Goal: Task Accomplishment & Management: Manage account settings

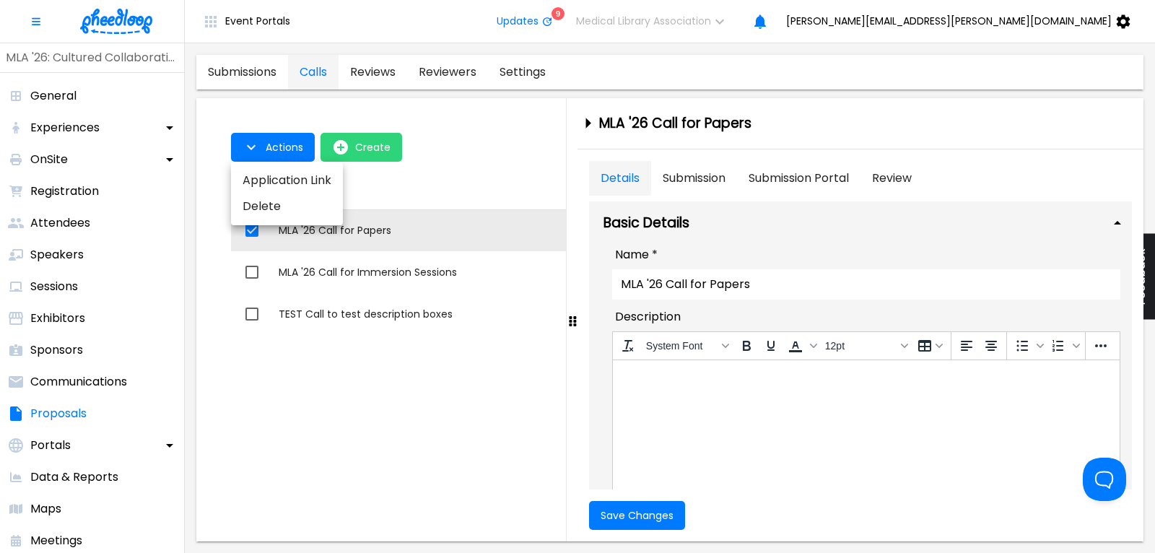
scroll to position [542, 0]
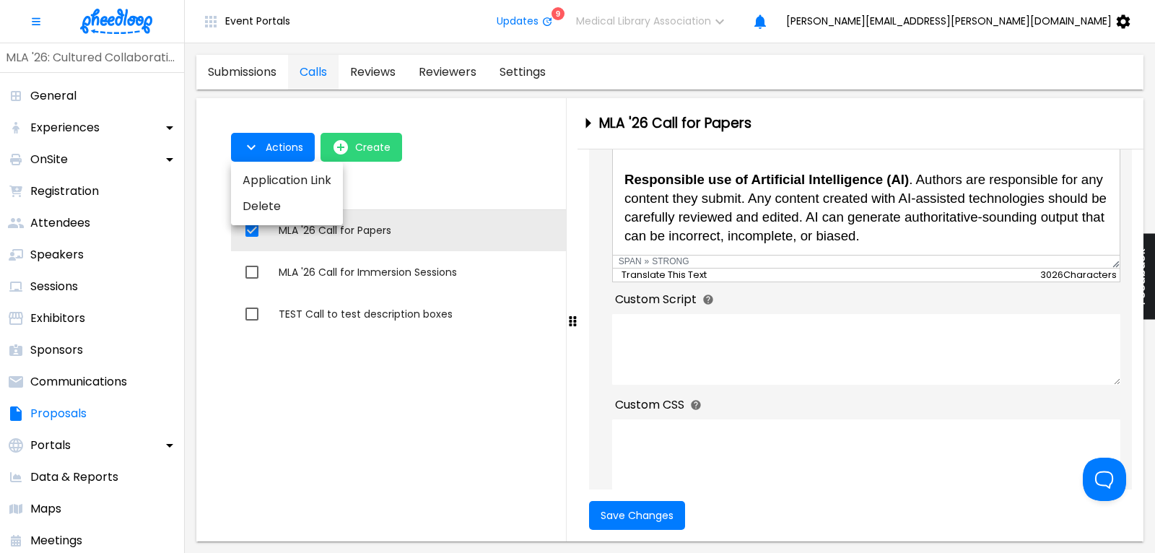
click at [905, 243] on div at bounding box center [577, 276] width 1155 height 553
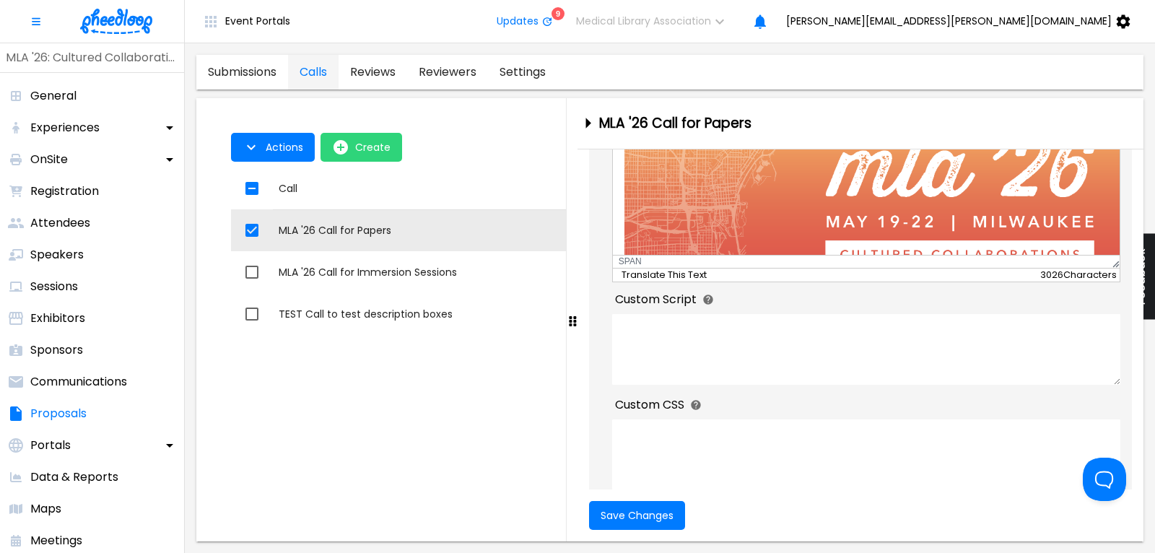
click at [269, 70] on link "submissions" at bounding box center [242, 72] width 92 height 35
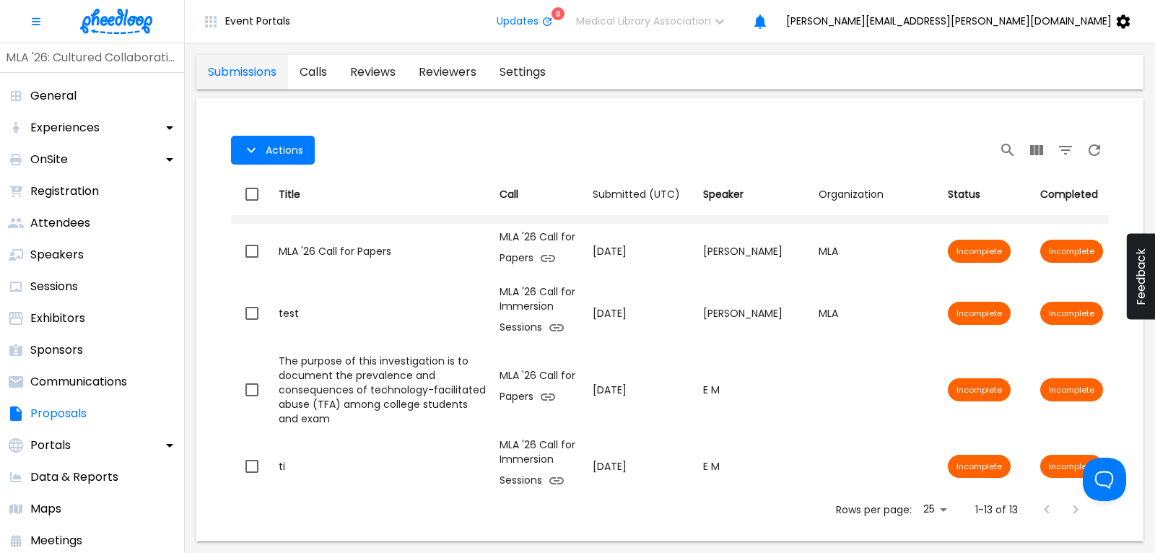
scroll to position [195, 0]
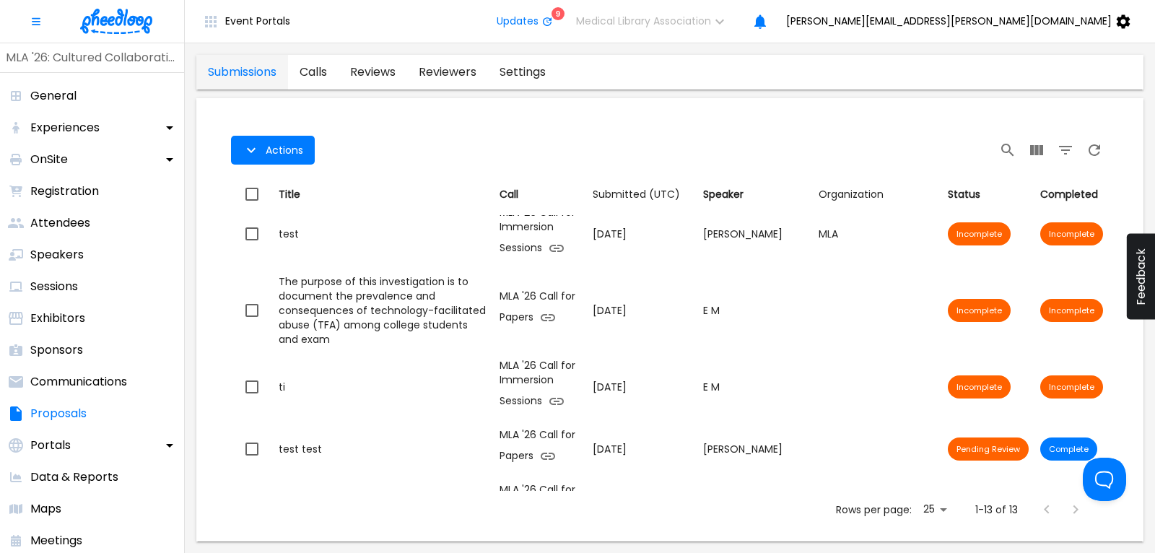
click at [315, 77] on link "calls" at bounding box center [313, 72] width 51 height 35
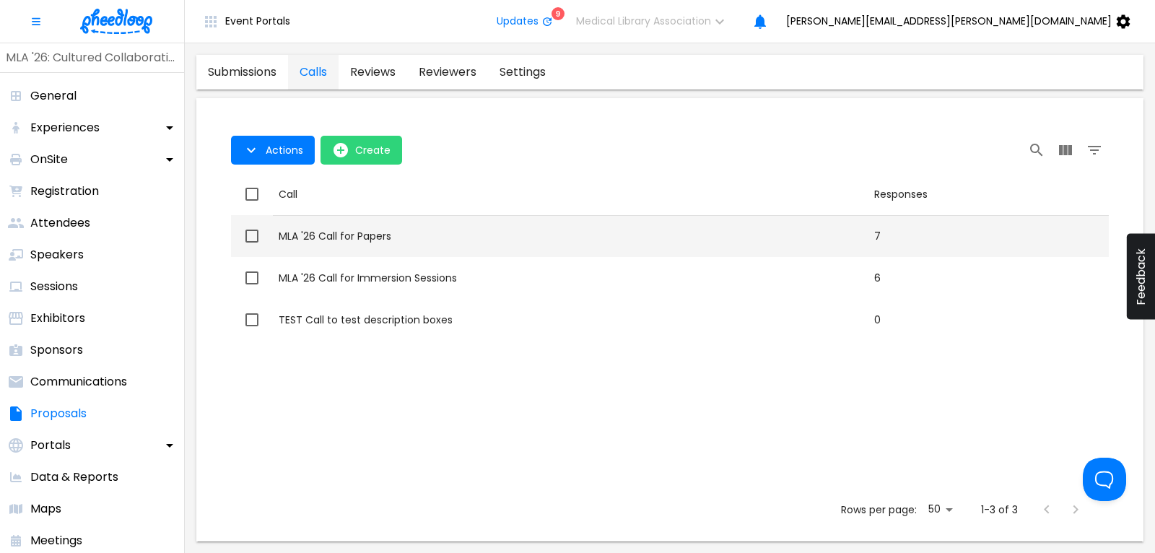
click at [375, 235] on div "MLA '26 Call for Papers" at bounding box center [571, 236] width 584 height 14
checkbox input "true"
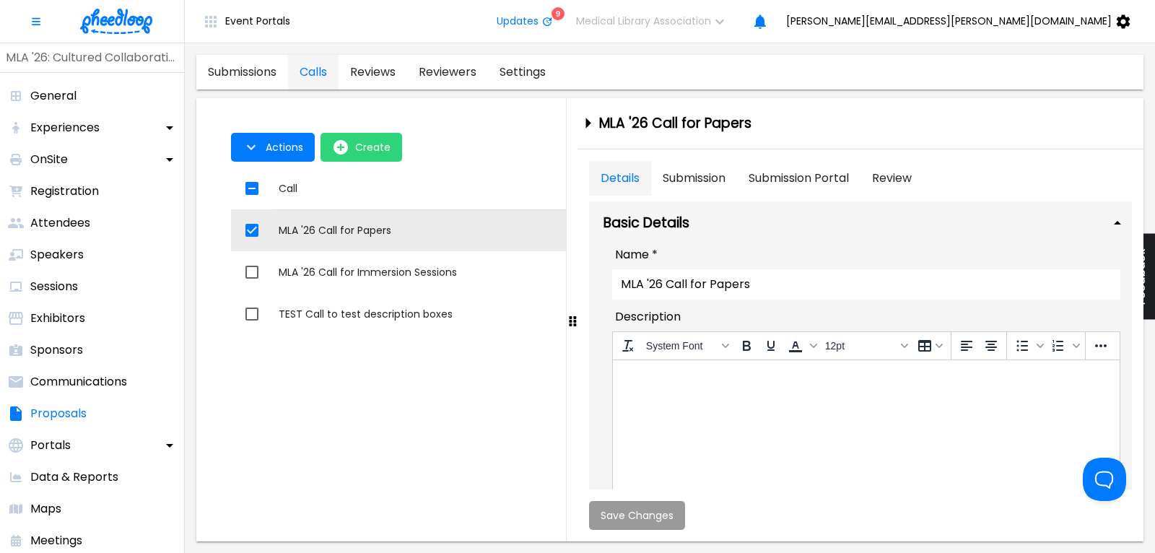
click at [673, 180] on button "Submission" at bounding box center [694, 178] width 86 height 35
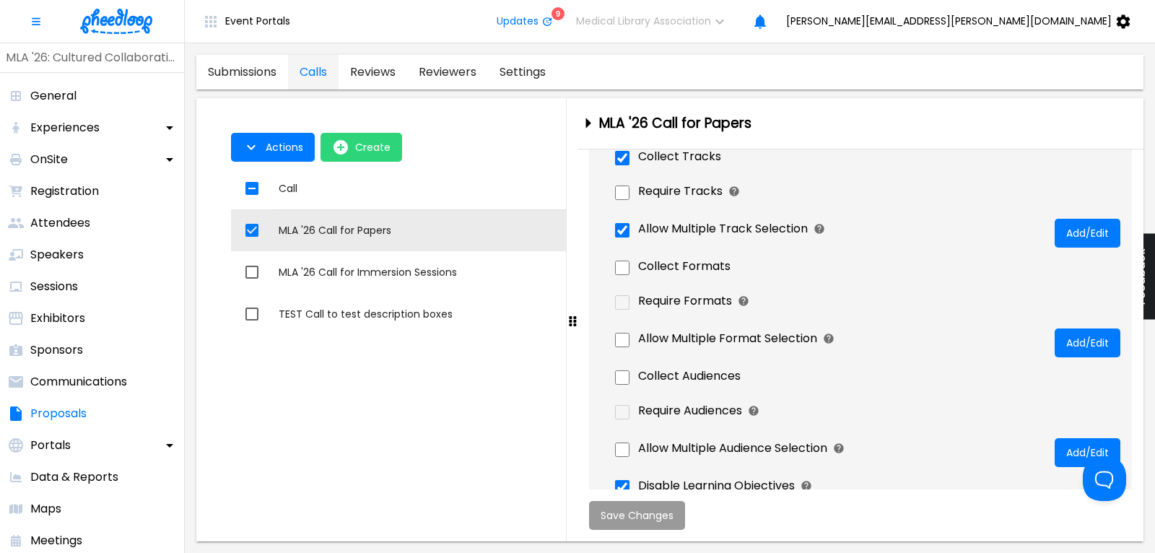
scroll to position [682, 0]
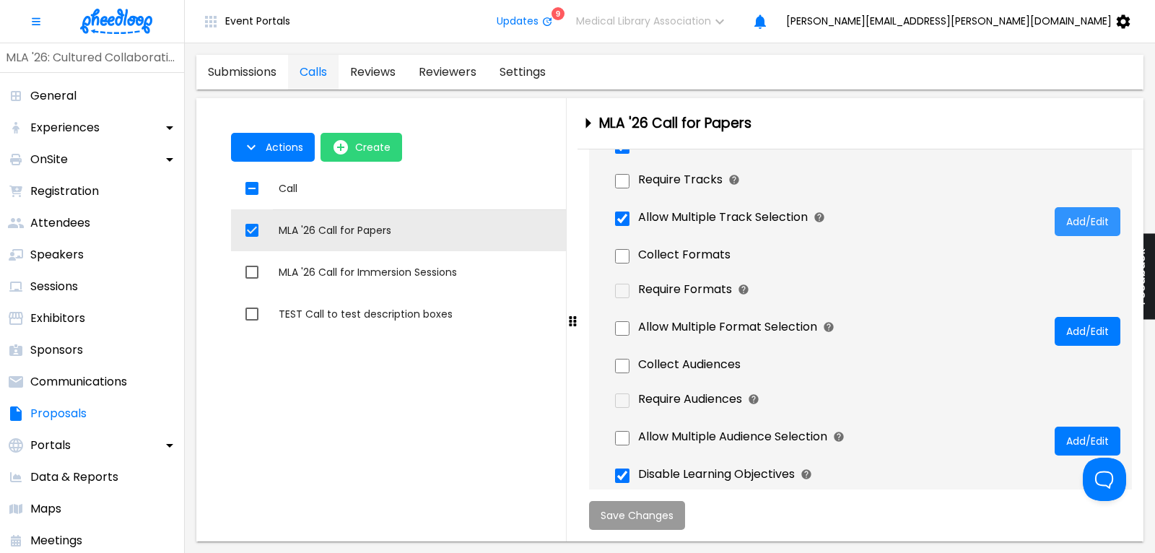
click at [1096, 214] on button "Add/Edit" at bounding box center [1087, 221] width 66 height 29
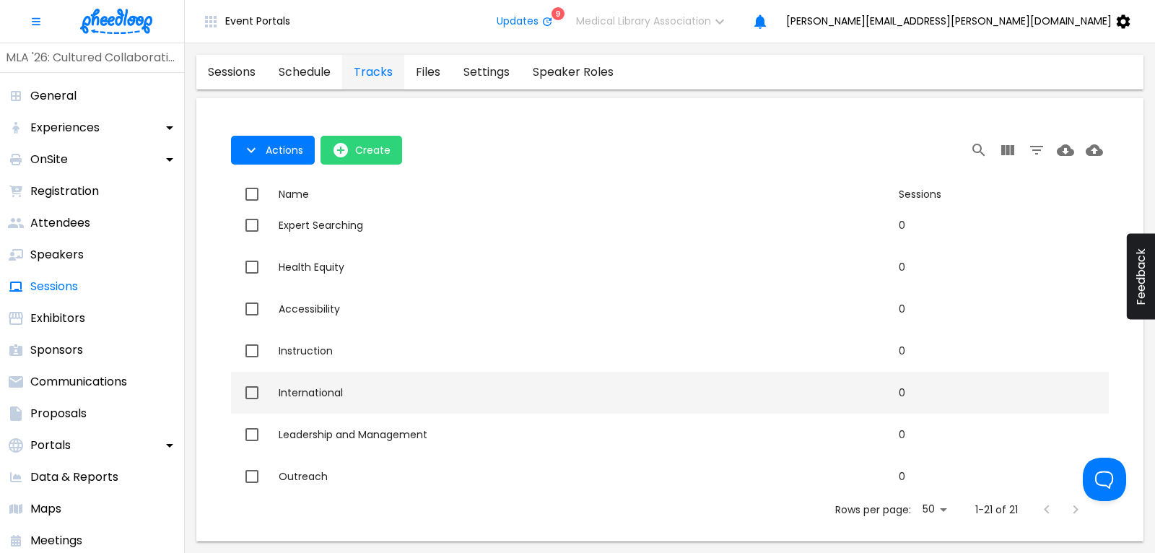
scroll to position [390, 0]
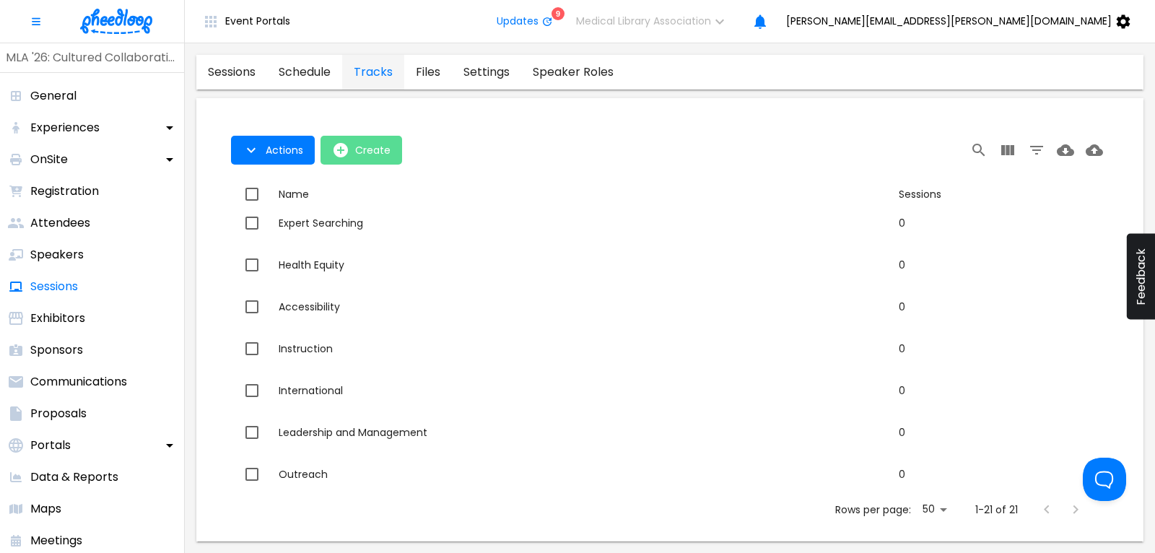
click at [361, 154] on span "Create" at bounding box center [372, 150] width 35 height 12
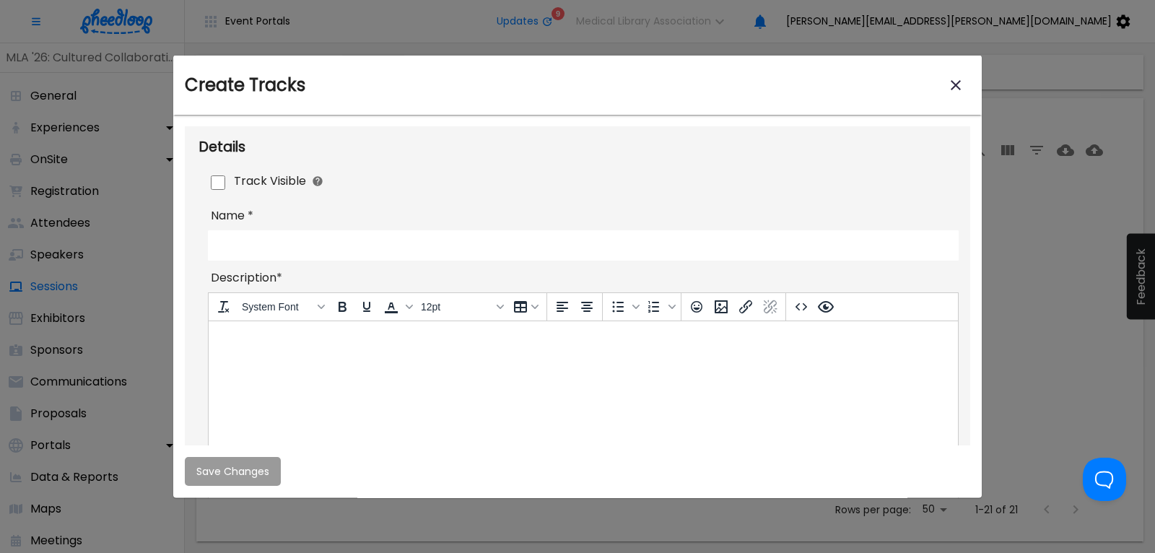
scroll to position [0, 0]
click at [947, 82] on button "close-modal" at bounding box center [955, 85] width 29 height 29
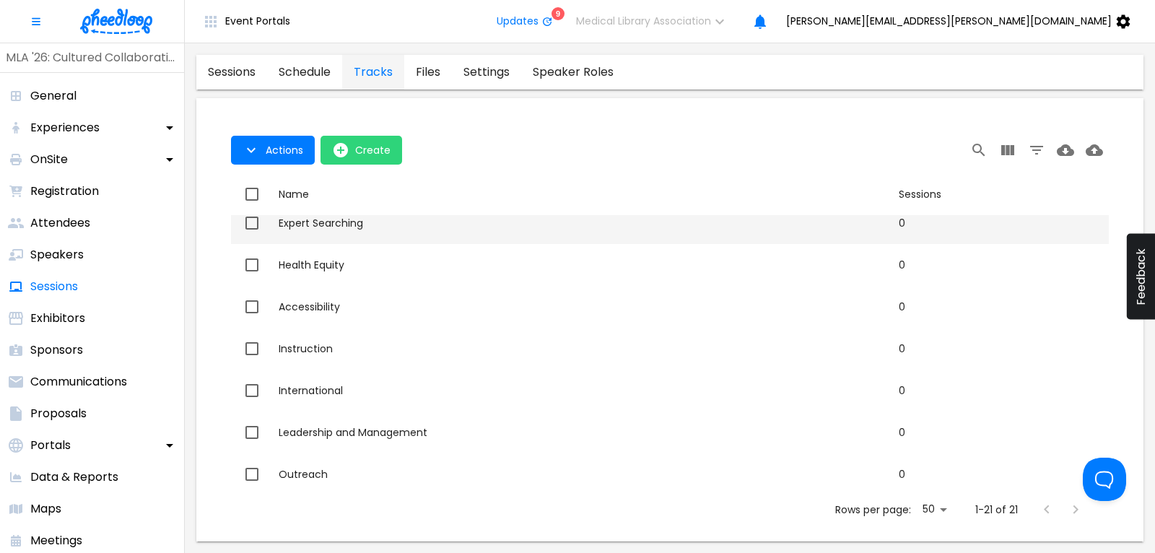
click at [316, 225] on div "Expert Searching" at bounding box center [583, 223] width 608 height 14
checkbox input "true"
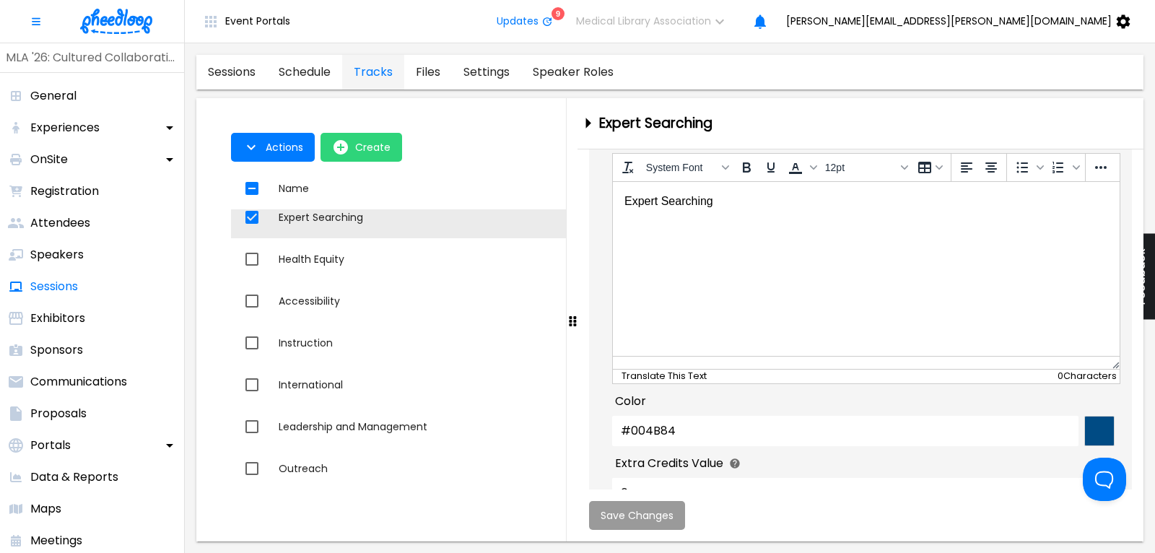
scroll to position [235, 0]
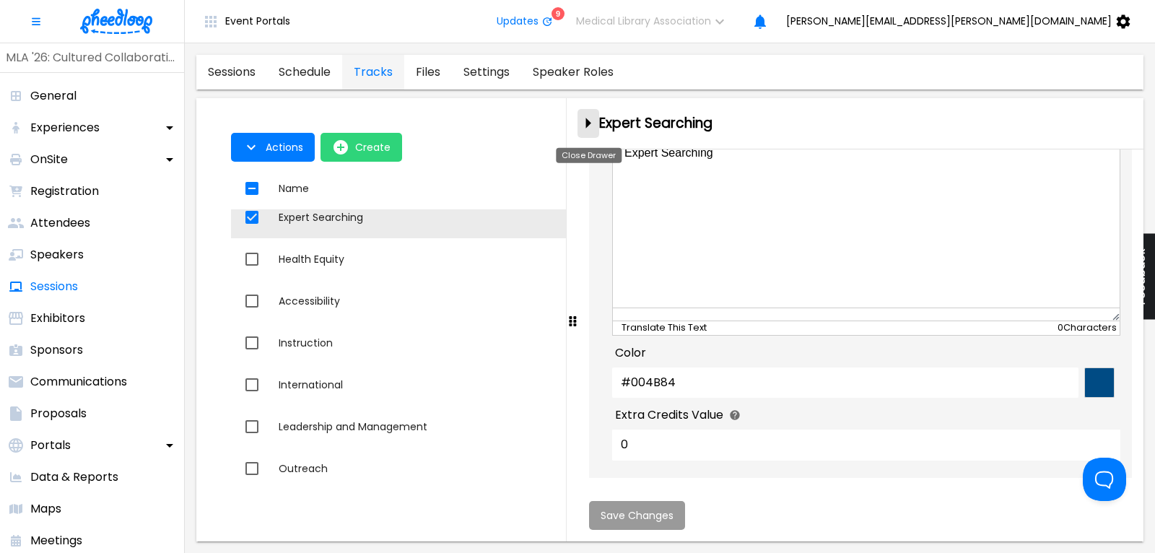
click at [591, 119] on icon "close-drawer" at bounding box center [587, 122] width 25 height 25
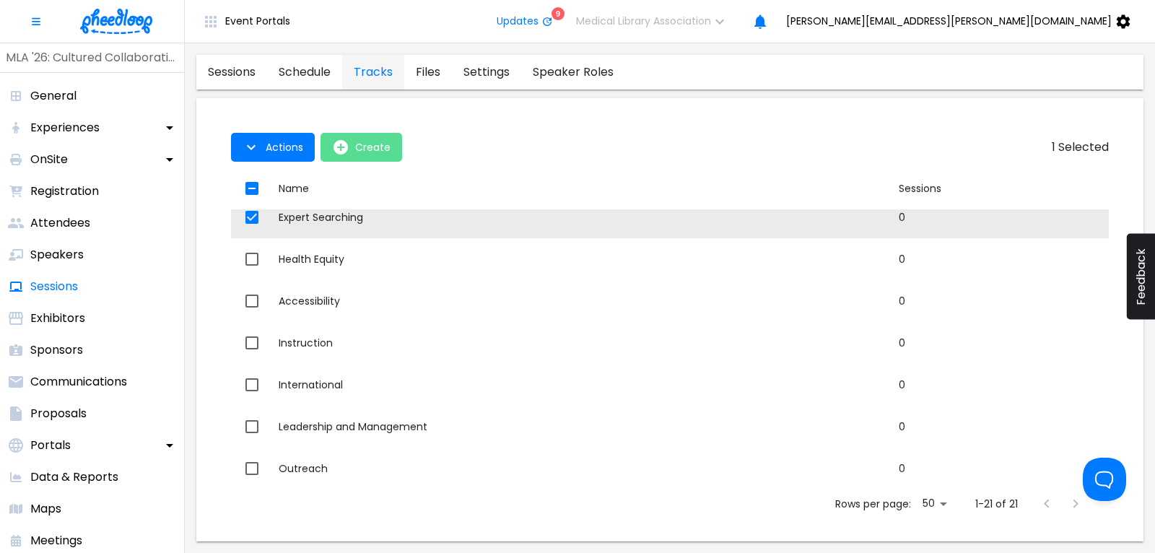
click at [340, 154] on icon "open-Create" at bounding box center [340, 147] width 14 height 14
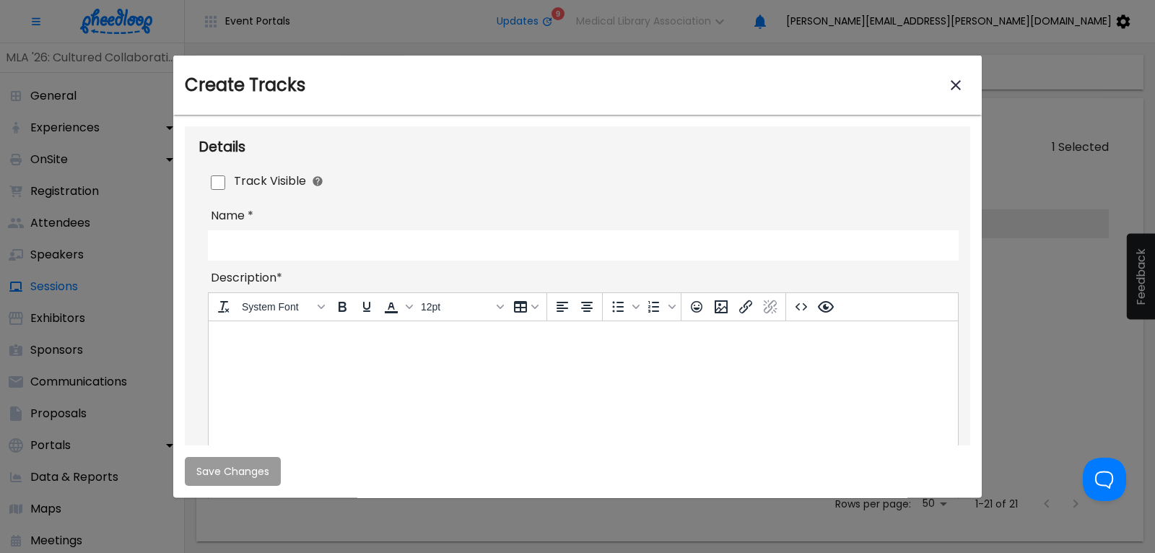
click at [214, 178] on input "Track Visible" at bounding box center [218, 182] width 14 height 14
checkbox input "true"
click at [235, 240] on input "Name *" at bounding box center [583, 245] width 751 height 30
type input "History"
drag, startPoint x: 233, startPoint y: 324, endPoint x: 32, endPoint y: 9, distance: 373.6
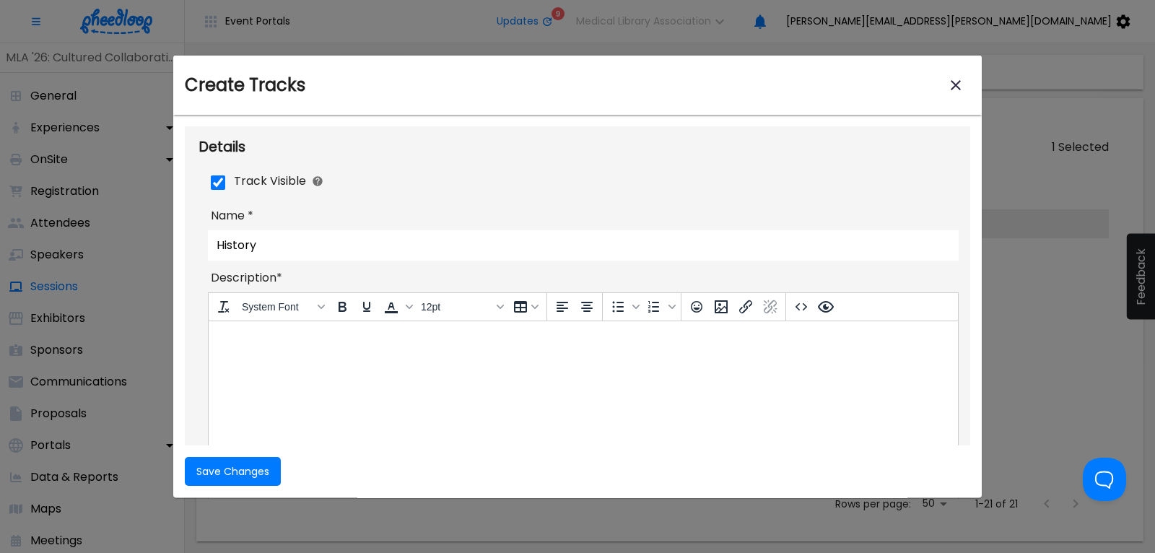
click at [233, 321] on div "System Font To open the popup, press Shift+Enter 12pt" at bounding box center [378, 307] width 339 height 28
click at [240, 331] on html at bounding box center [583, 340] width 749 height 39
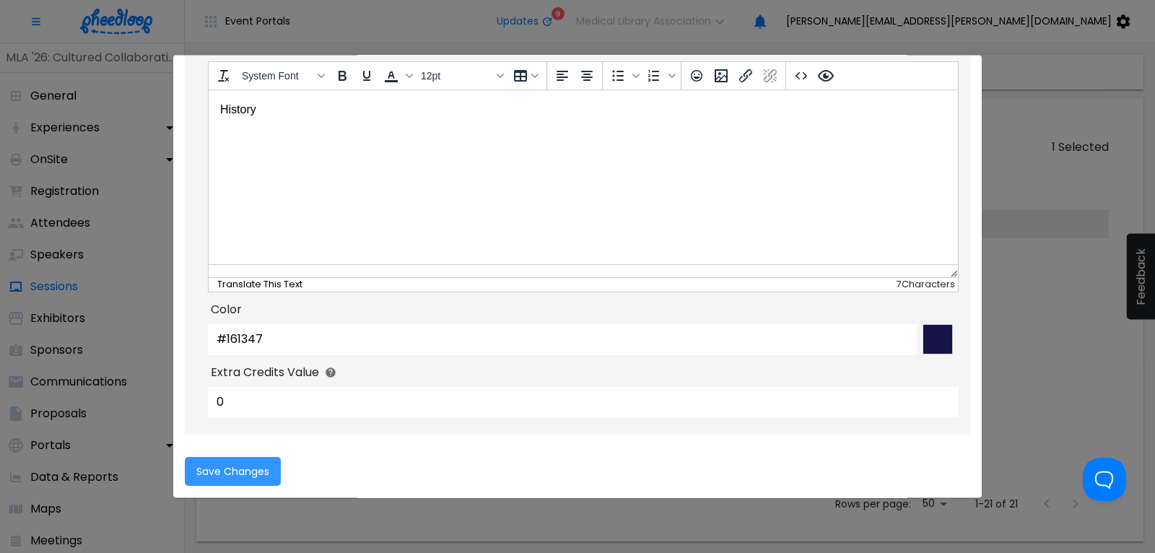
click at [256, 471] on span "Save Changes" at bounding box center [232, 472] width 73 height 12
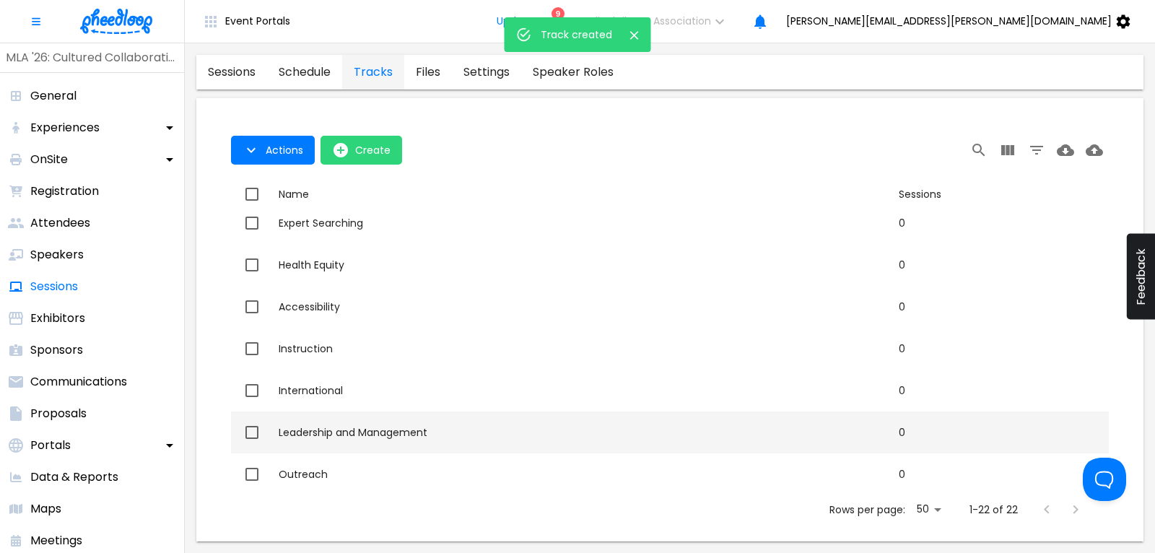
checkbox input "false"
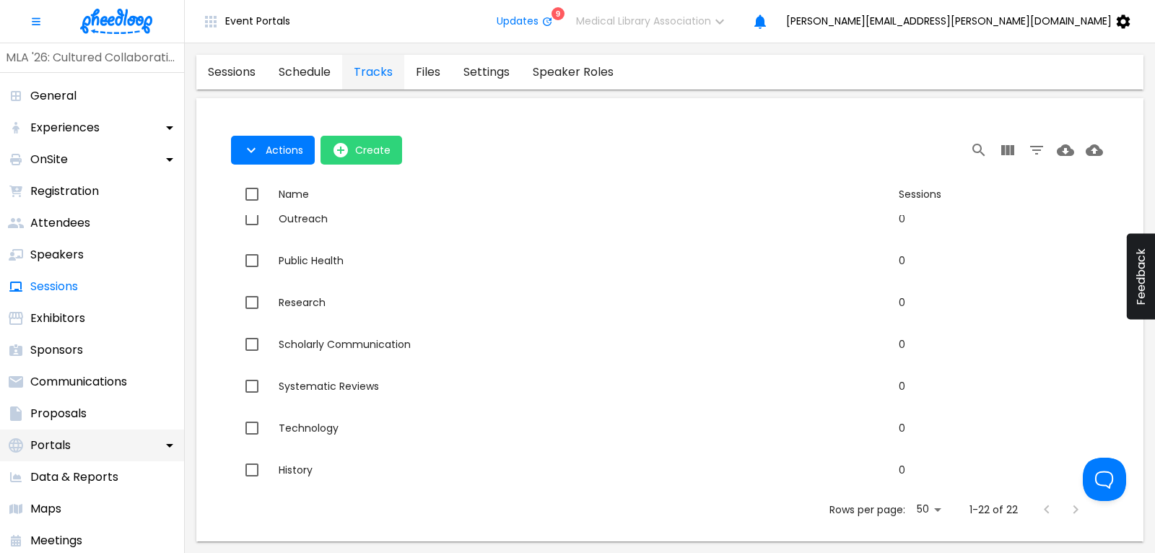
click at [57, 437] on p "Portals" at bounding box center [50, 445] width 40 height 17
click at [61, 449] on p "Portals" at bounding box center [50, 445] width 40 height 17
click at [64, 415] on p "Proposals" at bounding box center [58, 413] width 56 height 17
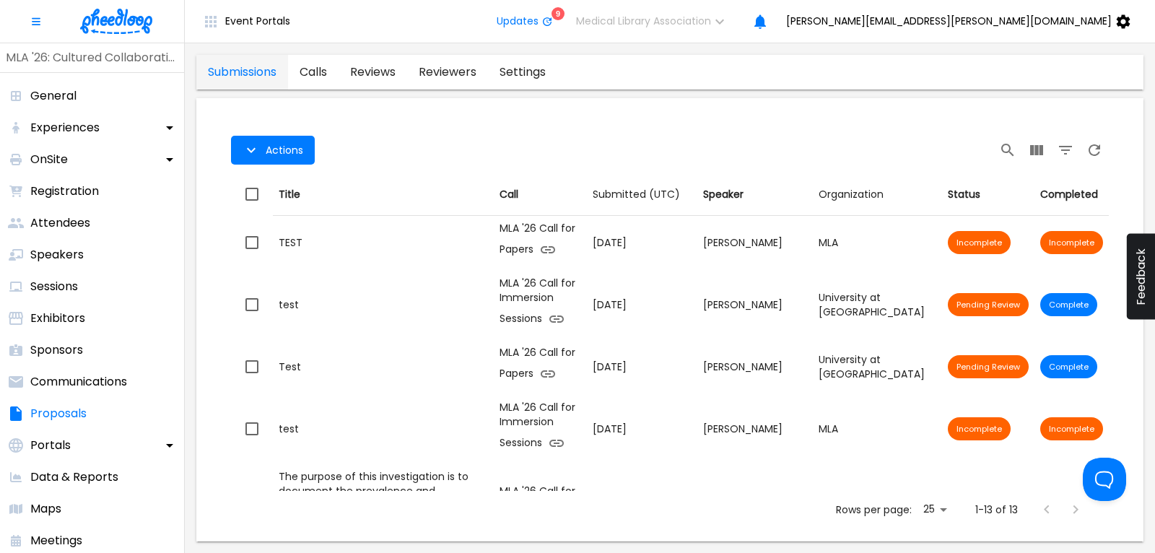
click at [313, 66] on link "calls" at bounding box center [313, 72] width 51 height 35
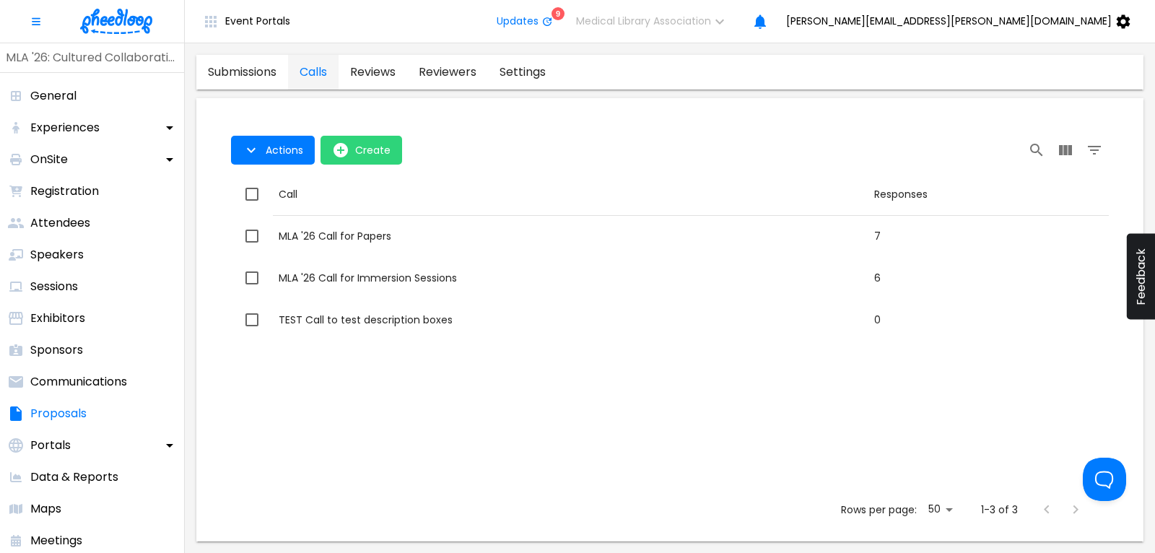
click at [375, 227] on td "Call MLA '26 Call for Papers" at bounding box center [570, 236] width 595 height 42
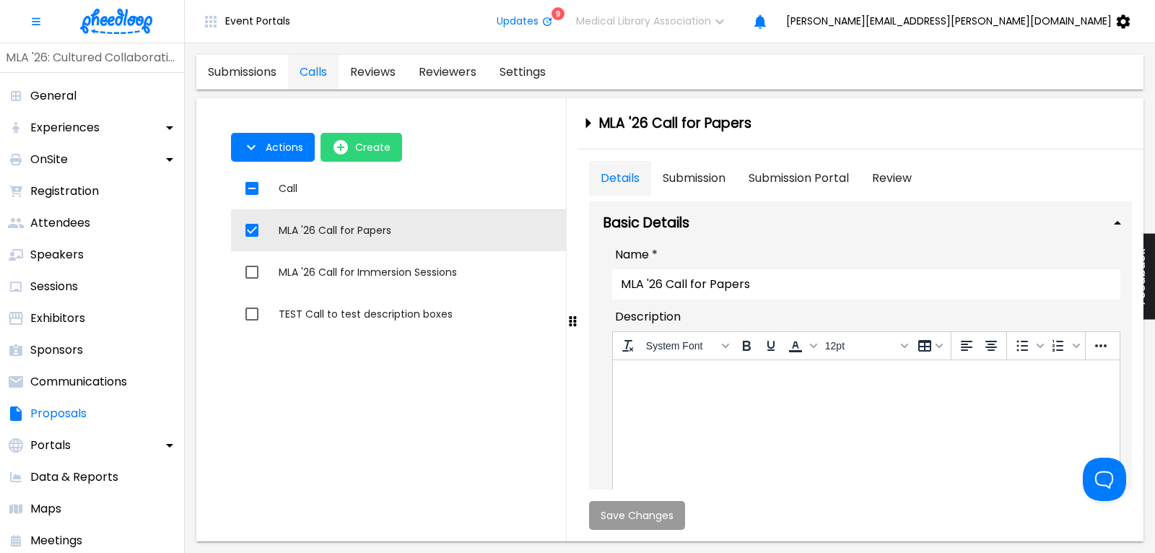
checkbox input "true"
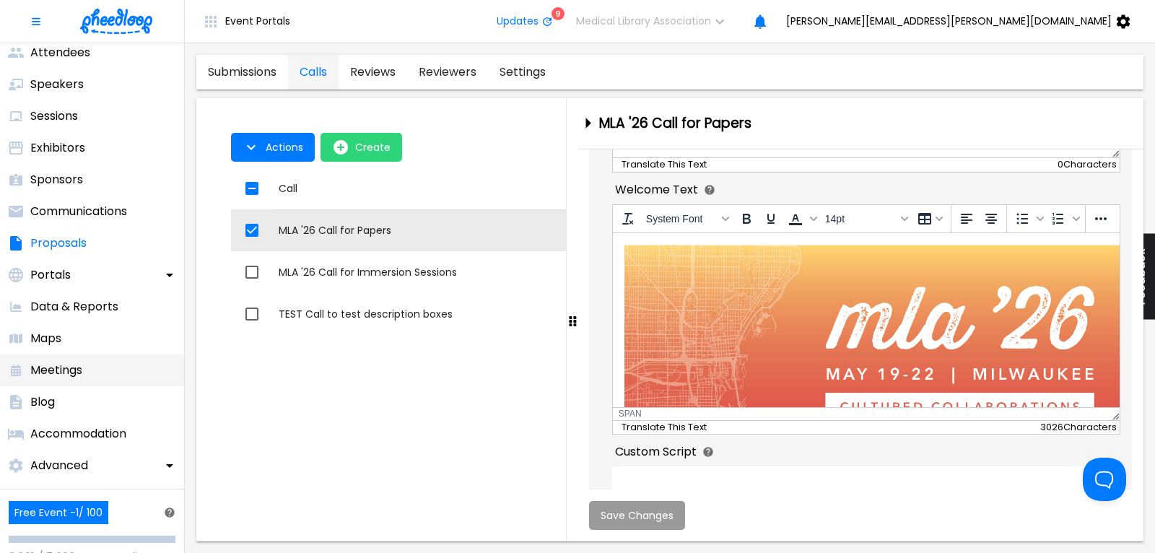
scroll to position [195, 0]
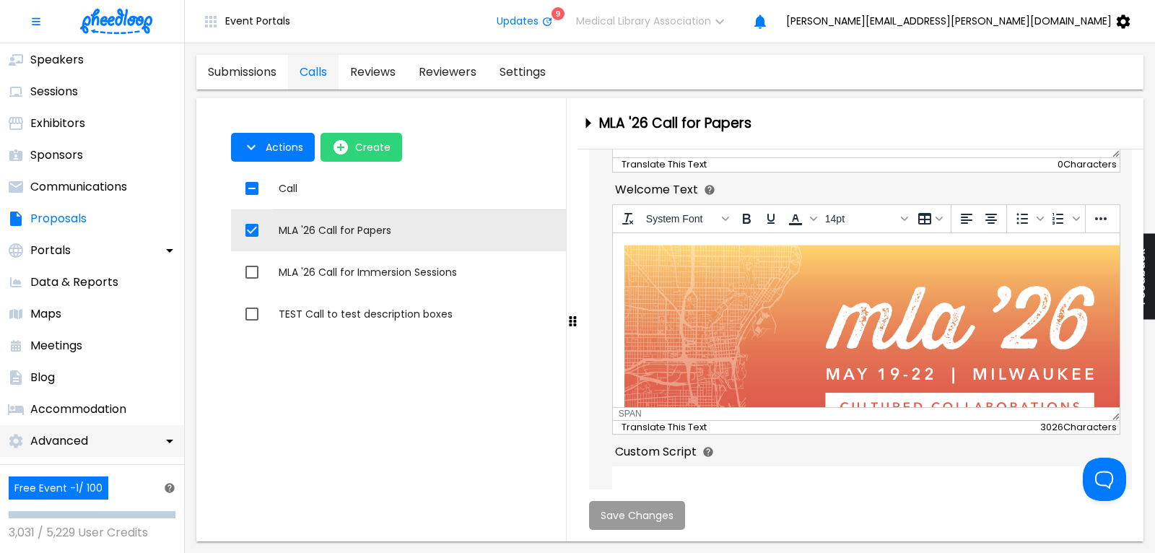
click at [77, 434] on p "Advanced" at bounding box center [59, 440] width 58 height 17
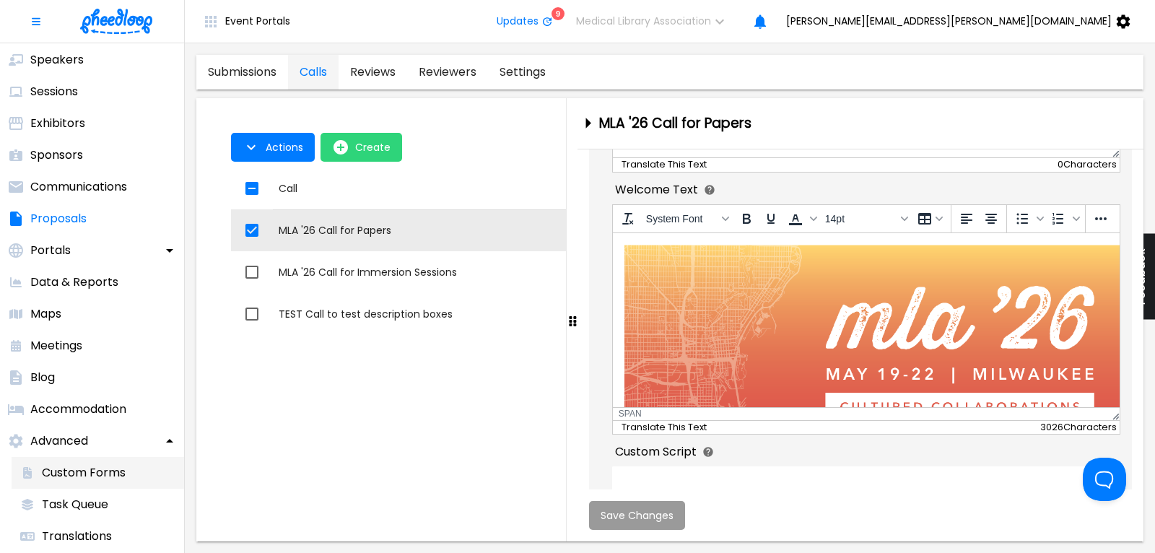
click at [95, 473] on p "Custom Forms" at bounding box center [84, 472] width 84 height 17
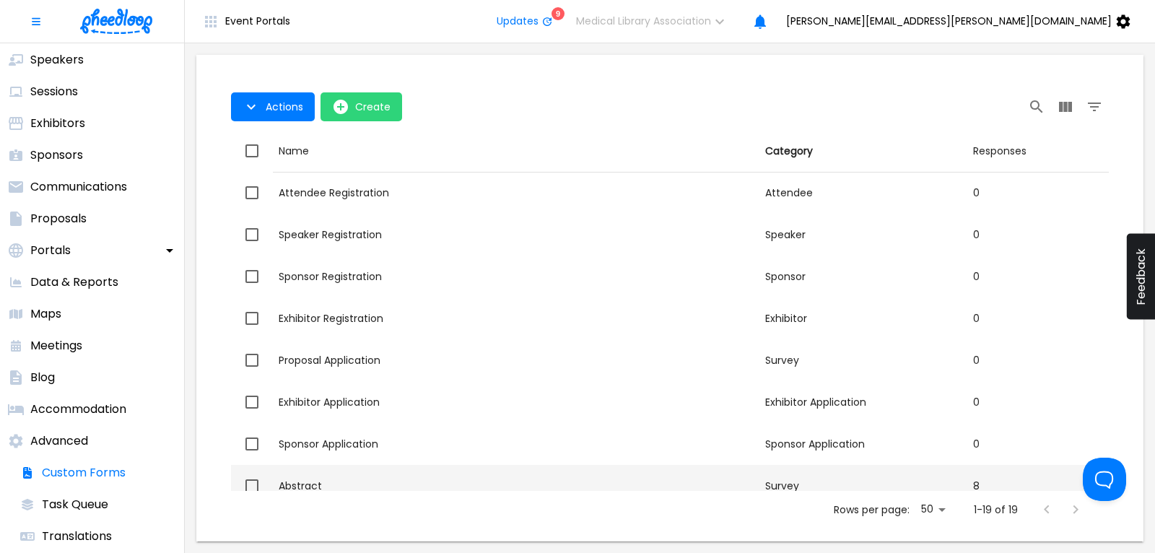
click at [316, 481] on div "Abstract" at bounding box center [516, 486] width 475 height 14
checkbox input "true"
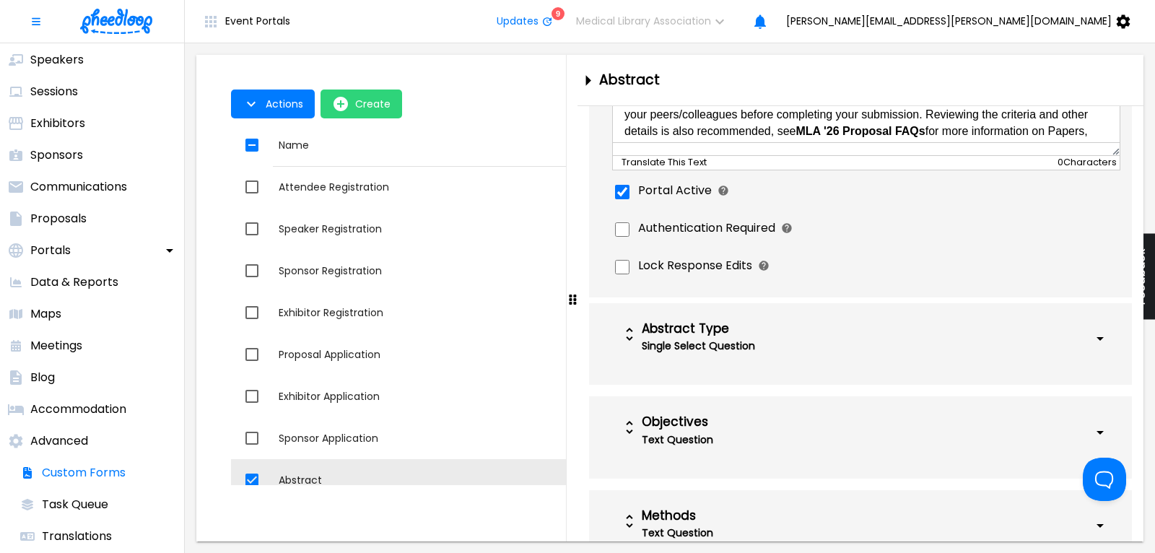
scroll to position [780, 0]
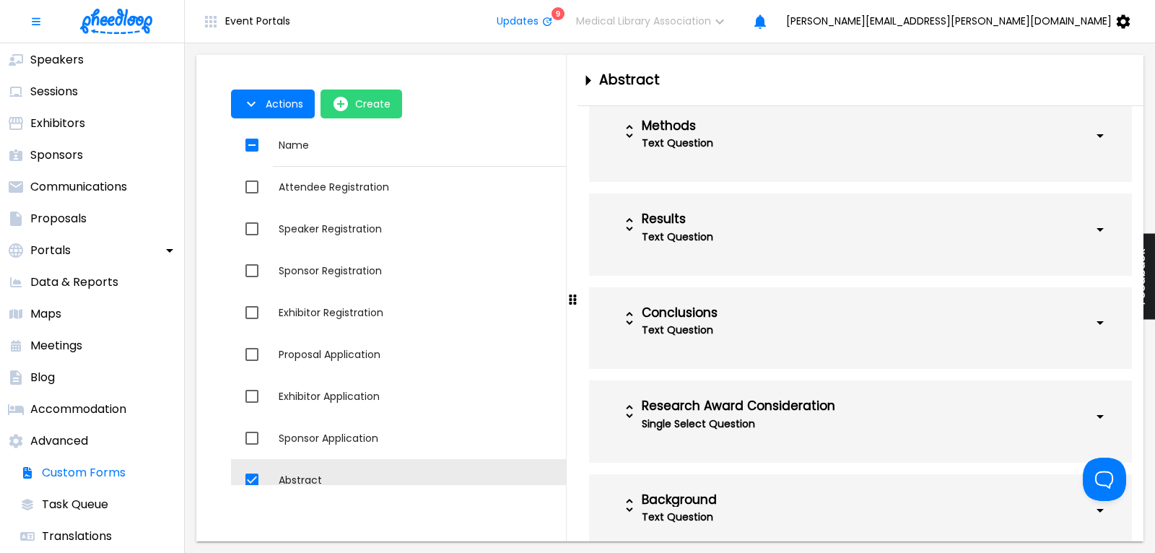
click at [842, 320] on div "Conclusions" at bounding box center [822, 313] width 361 height 14
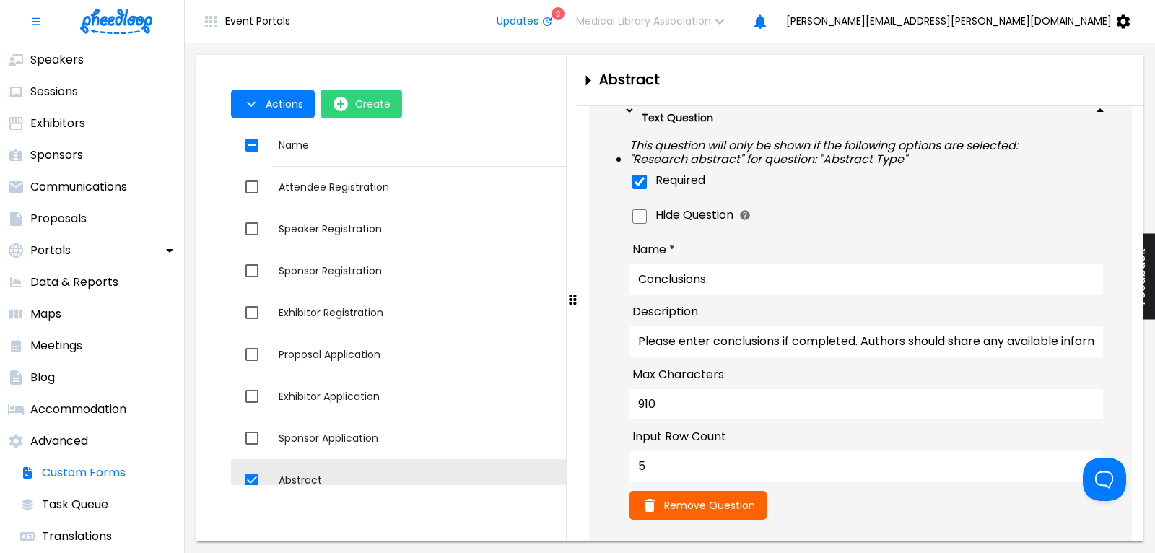
scroll to position [1072, 0]
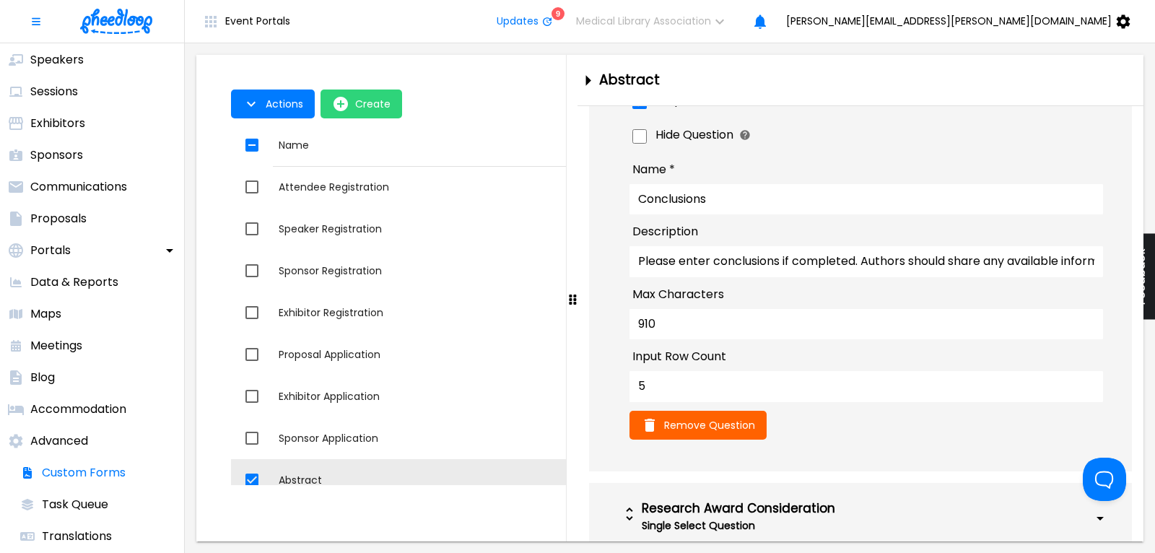
click at [938, 273] on input "Please enter conclusions if completed. Authors should share any available infor…" at bounding box center [865, 261] width 473 height 30
click at [678, 269] on input "Please enter conclusions if completed. Authors should share any available infor…" at bounding box center [865, 261] width 473 height 30
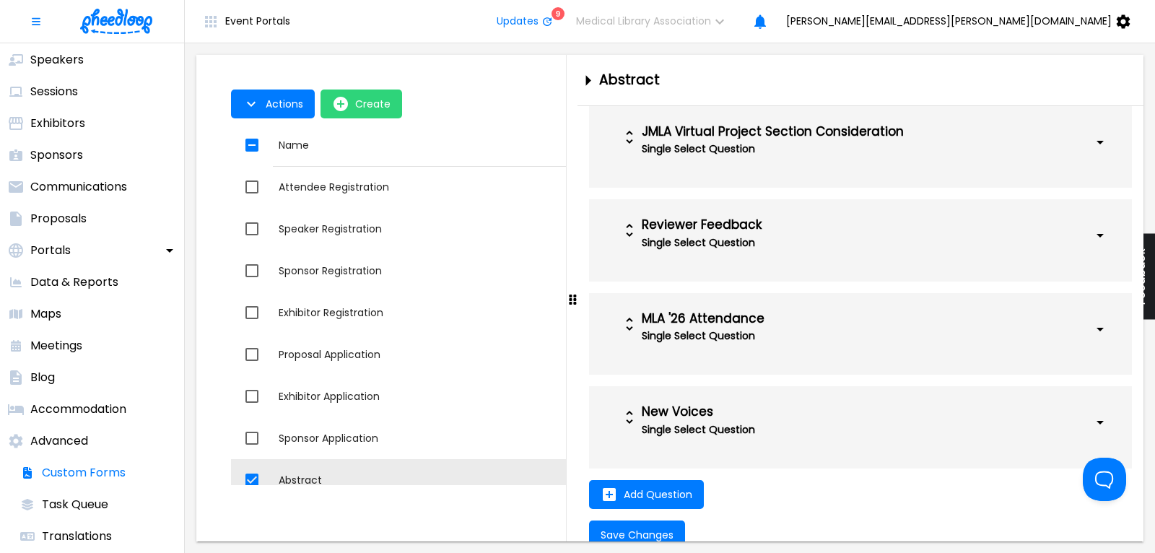
scroll to position [1851, 0]
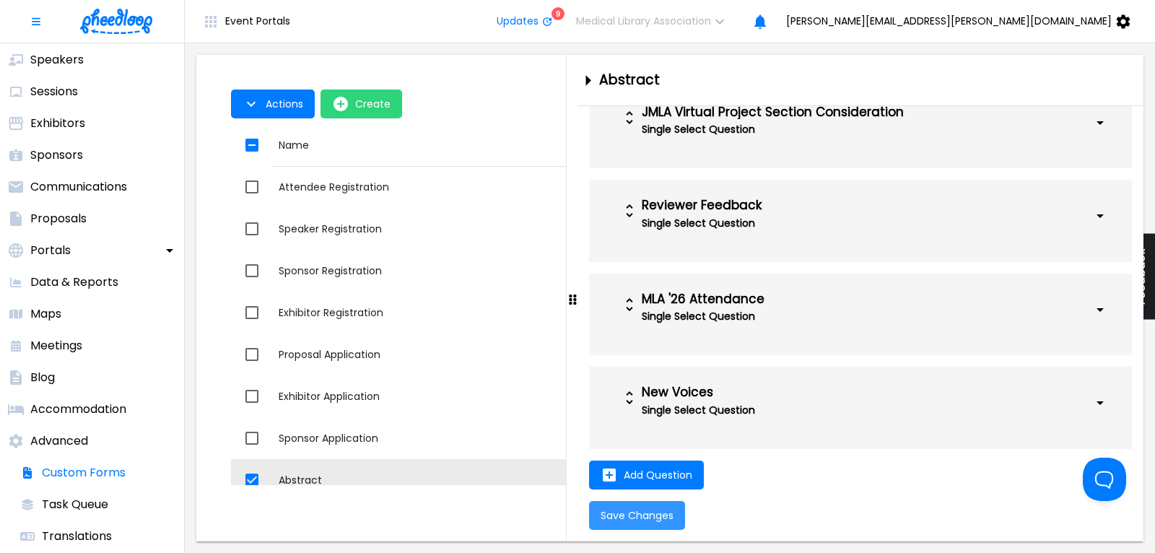
type input "Please enter conclusions if completed. Authors should share any available infor…"
click at [626, 521] on span "Save Changes" at bounding box center [637, 516] width 73 height 12
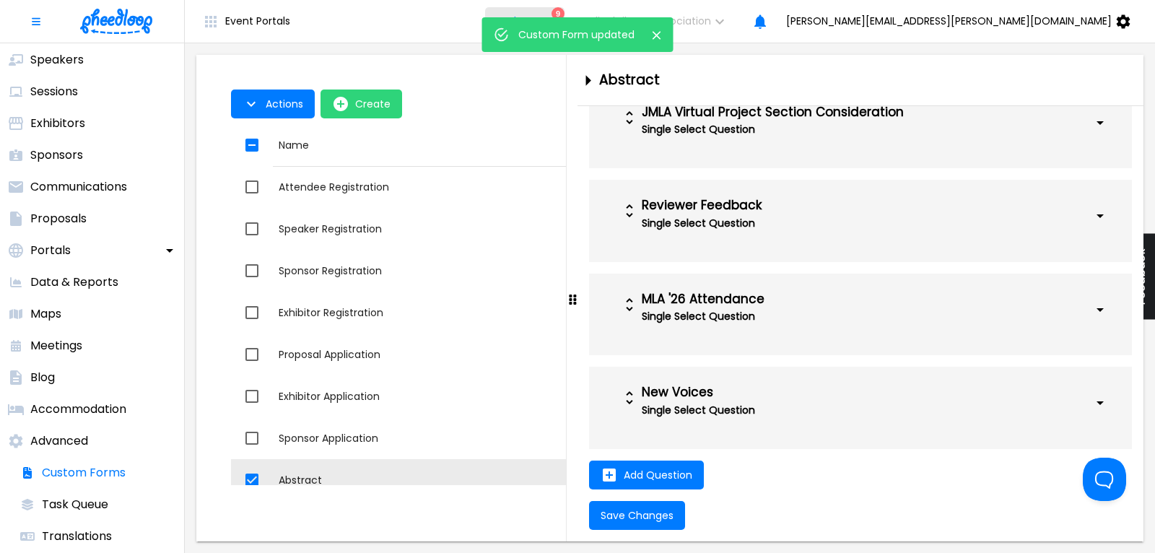
click at [657, 33] on icon "Close" at bounding box center [657, 35] width 14 height 14
